Goal: Information Seeking & Learning: Check status

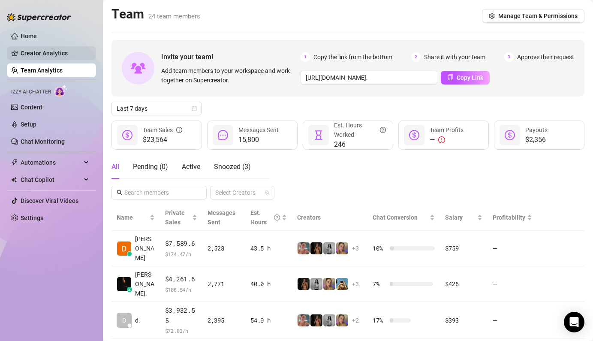
click at [48, 54] on link "Creator Analytics" at bounding box center [55, 53] width 69 height 14
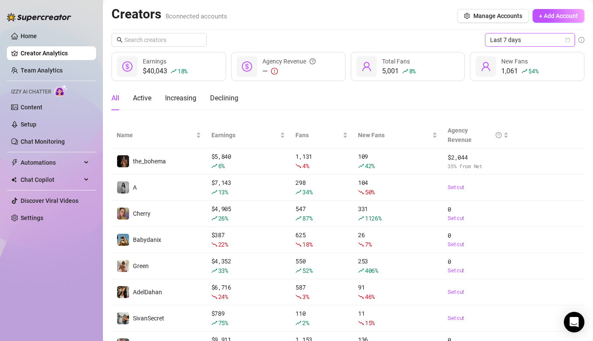
click at [504, 44] on span "Last 7 days" at bounding box center [530, 39] width 80 height 13
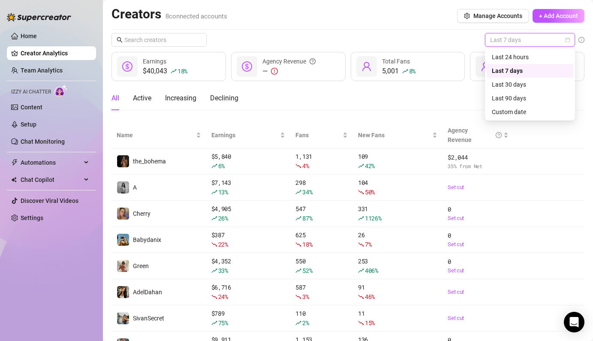
click at [415, 30] on div "Creators 8 connected accounts Manage Accounts + Add Account Last 7 days $40,043…" at bounding box center [347, 181] width 473 height 351
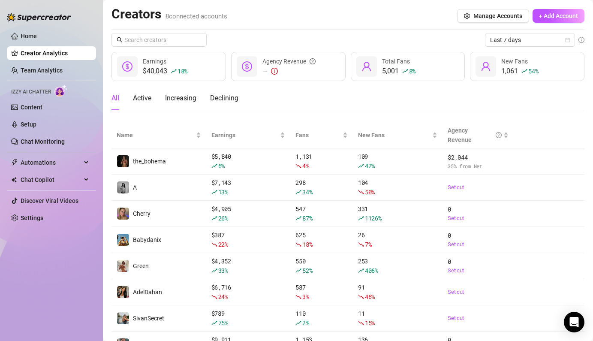
click at [442, 101] on div "All Active Increasing Declining" at bounding box center [347, 98] width 473 height 24
click at [498, 37] on span "Last 7 days" at bounding box center [530, 39] width 80 height 13
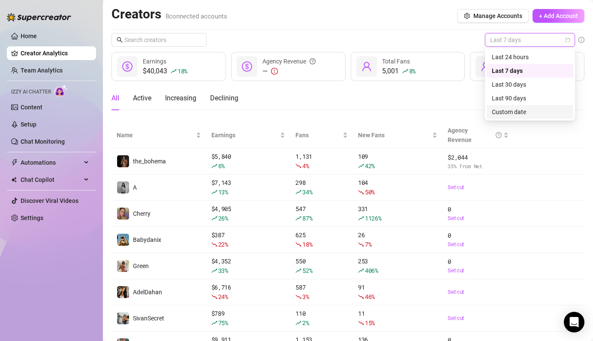
click at [507, 108] on div "Custom date" at bounding box center [530, 111] width 76 height 9
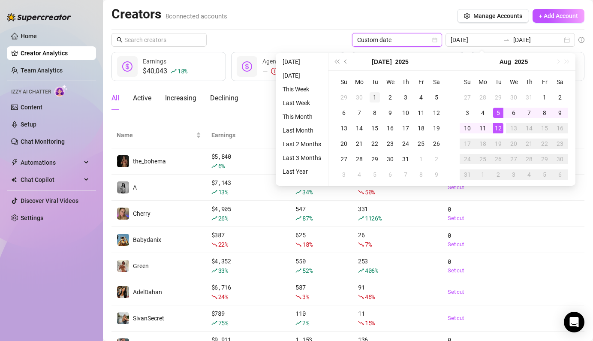
type input "[DATE]"
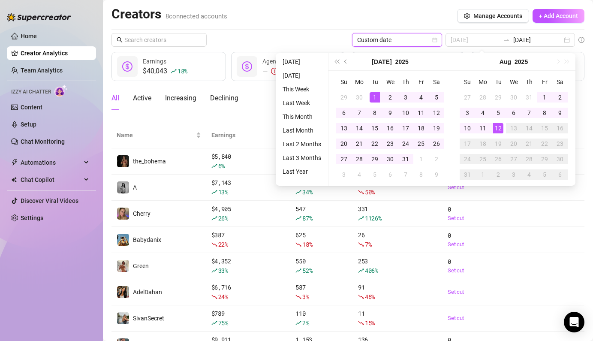
click at [370, 94] on div "1" at bounding box center [374, 97] width 10 height 10
type input "[DATE]"
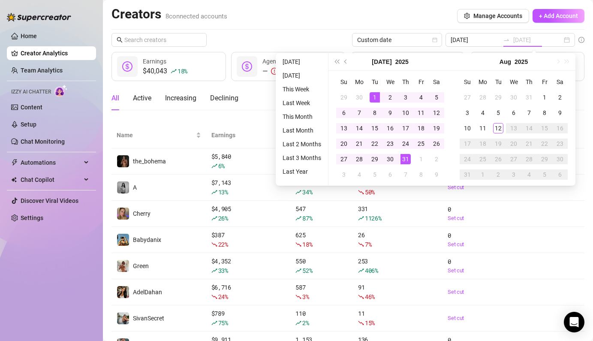
click at [404, 155] on div "31" at bounding box center [405, 159] width 10 height 10
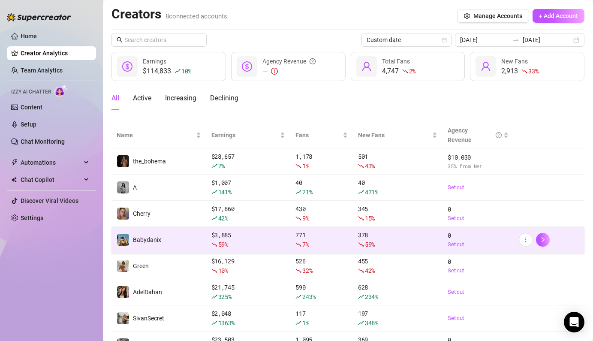
scroll to position [42, 0]
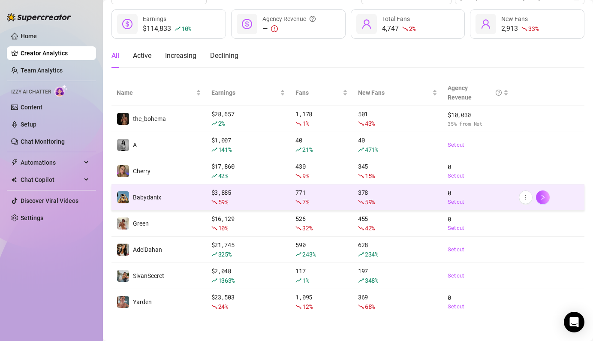
click at [258, 197] on div "59 %" at bounding box center [248, 201] width 74 height 9
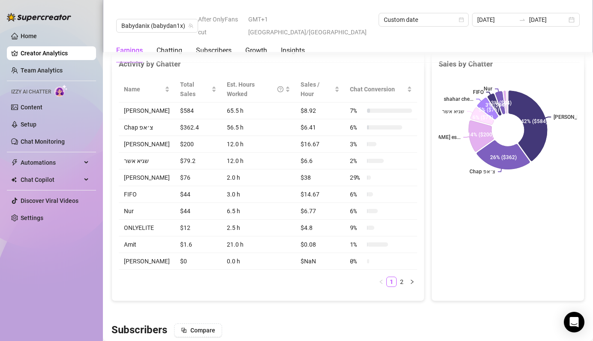
scroll to position [369, 0]
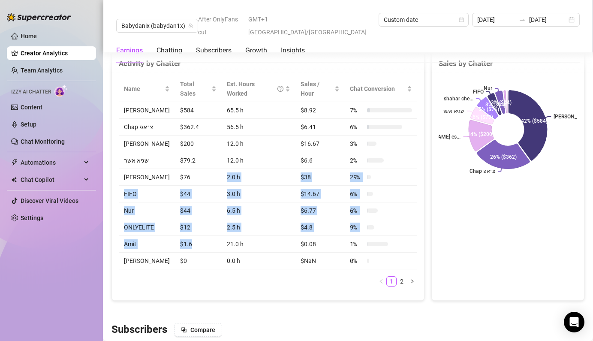
drag, startPoint x: 197, startPoint y: 249, endPoint x: 201, endPoint y: 166, distance: 83.2
click at [201, 166] on tbody "[PERSON_NAME] $584 65.5 h $8.92 7 % Chap צ׳אפ $362.4 56.5 h $6.41 6 % [PERSON_N…" at bounding box center [268, 185] width 298 height 167
click at [201, 169] on td "$76" at bounding box center [198, 177] width 47 height 17
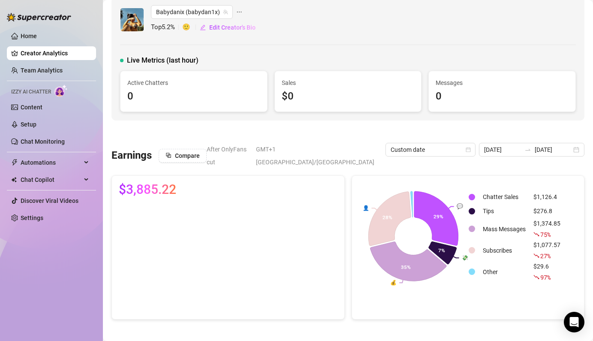
scroll to position [0, 0]
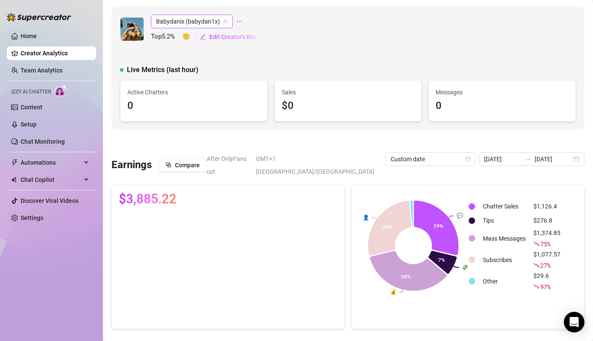
click at [182, 15] on span "Babydanix (babydan1x)" at bounding box center [192, 21] width 72 height 13
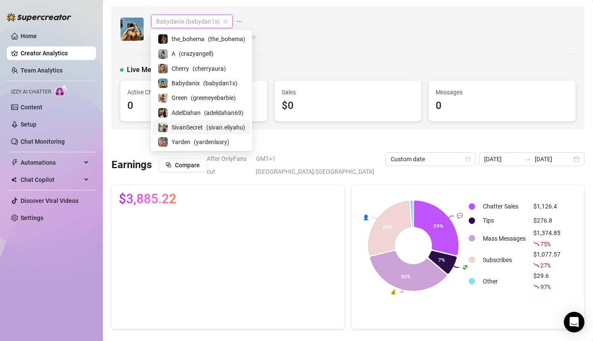
click at [193, 129] on span "SivanSecret" at bounding box center [186, 127] width 31 height 9
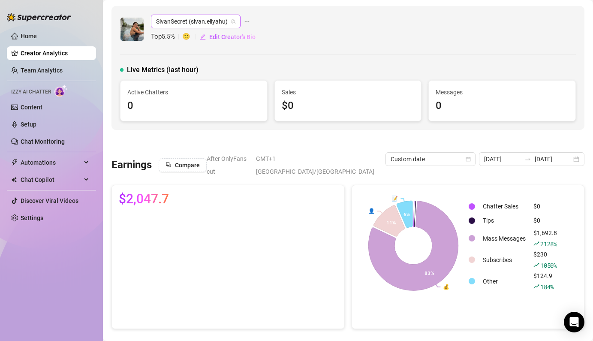
click at [195, 21] on span "SivanSecret (sivan.eliyahu)" at bounding box center [195, 21] width 79 height 13
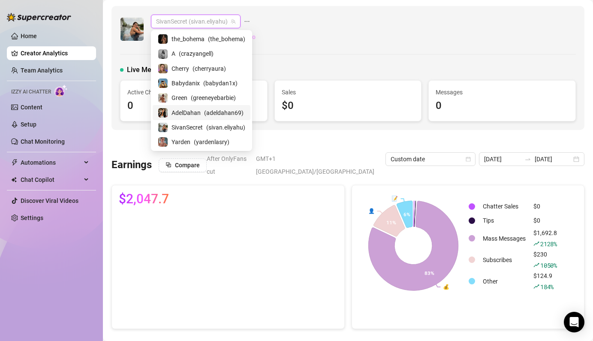
click at [187, 110] on span "AdelDahan" at bounding box center [185, 112] width 29 height 9
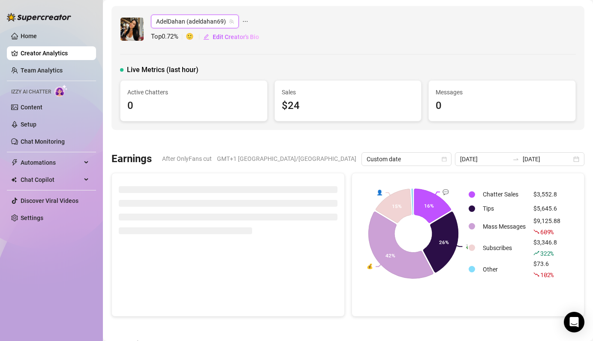
click at [206, 18] on span "AdelDahan (adeldahan69)" at bounding box center [195, 21] width 78 height 13
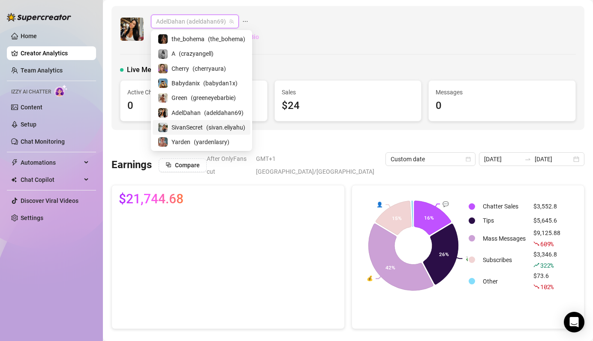
click at [198, 127] on span "SivanSecret" at bounding box center [186, 127] width 31 height 9
